Goal: Check status: Check status

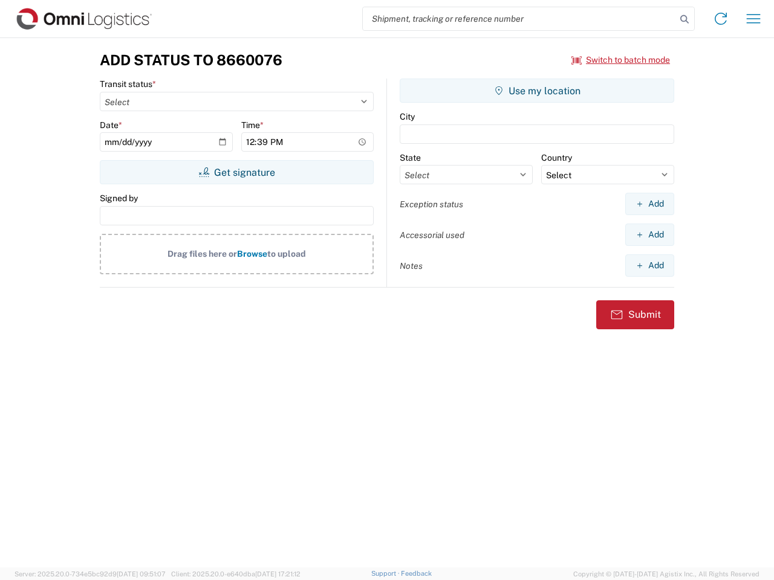
click at [519, 19] on input "search" at bounding box center [519, 18] width 313 height 23
click at [684, 19] on icon at bounding box center [684, 19] width 17 height 17
click at [720, 19] on icon at bounding box center [720, 18] width 19 height 19
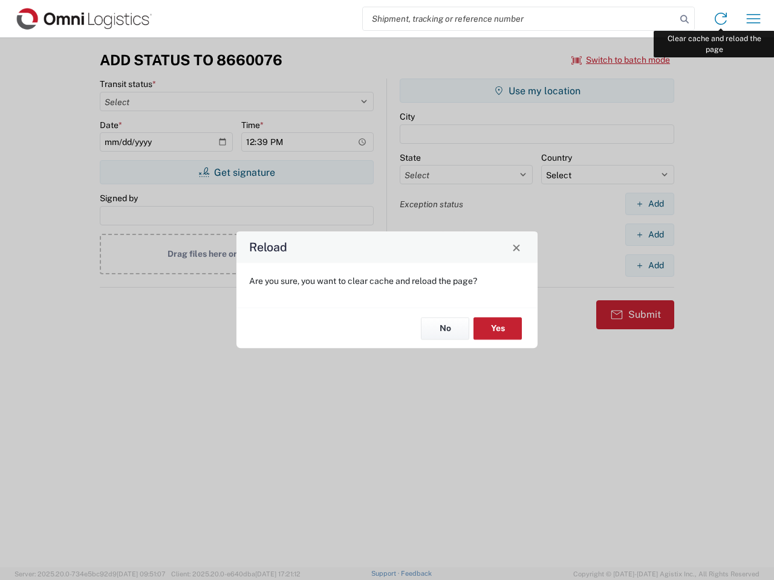
click at [753, 19] on div "Reload Are you sure, you want to clear cache and reload the page? No Yes" at bounding box center [387, 290] width 774 height 580
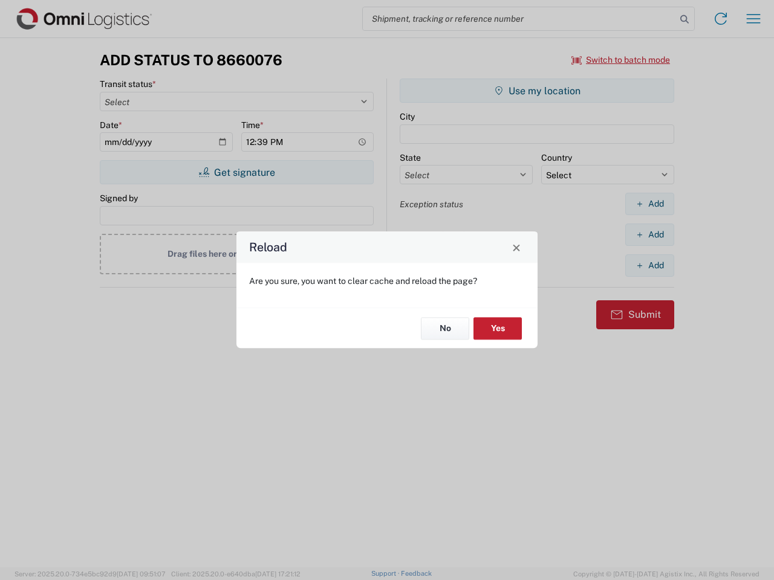
click at [621, 60] on div "Reload Are you sure, you want to clear cache and reload the page? No Yes" at bounding box center [387, 290] width 774 height 580
click at [236, 172] on div "Reload Are you sure, you want to clear cache and reload the page? No Yes" at bounding box center [387, 290] width 774 height 580
click at [537, 91] on div "Reload Are you sure, you want to clear cache and reload the page? No Yes" at bounding box center [387, 290] width 774 height 580
click at [649, 204] on div "Reload Are you sure, you want to clear cache and reload the page? No Yes" at bounding box center [387, 290] width 774 height 580
click at [649, 234] on div "Reload Are you sure, you want to clear cache and reload the page? No Yes" at bounding box center [387, 290] width 774 height 580
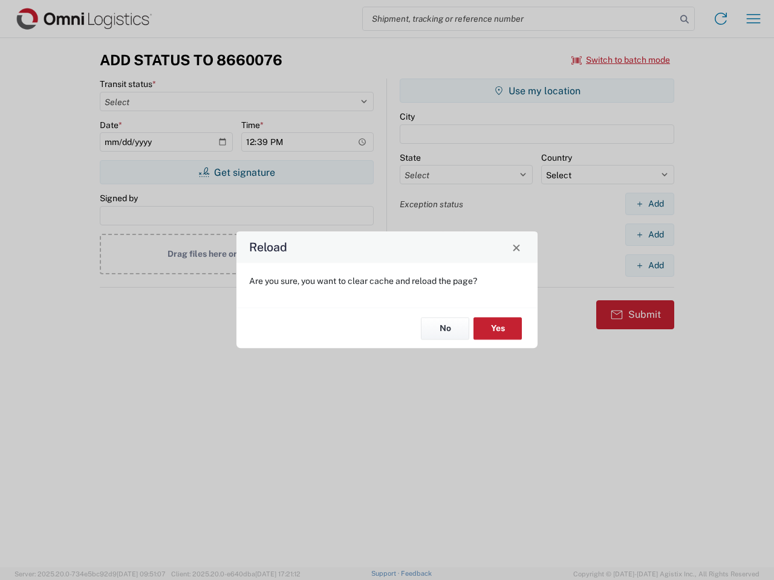
click at [649, 265] on div "Reload Are you sure, you want to clear cache and reload the page? No Yes" at bounding box center [387, 290] width 774 height 580
